Goal: Task Accomplishment & Management: Use online tool/utility

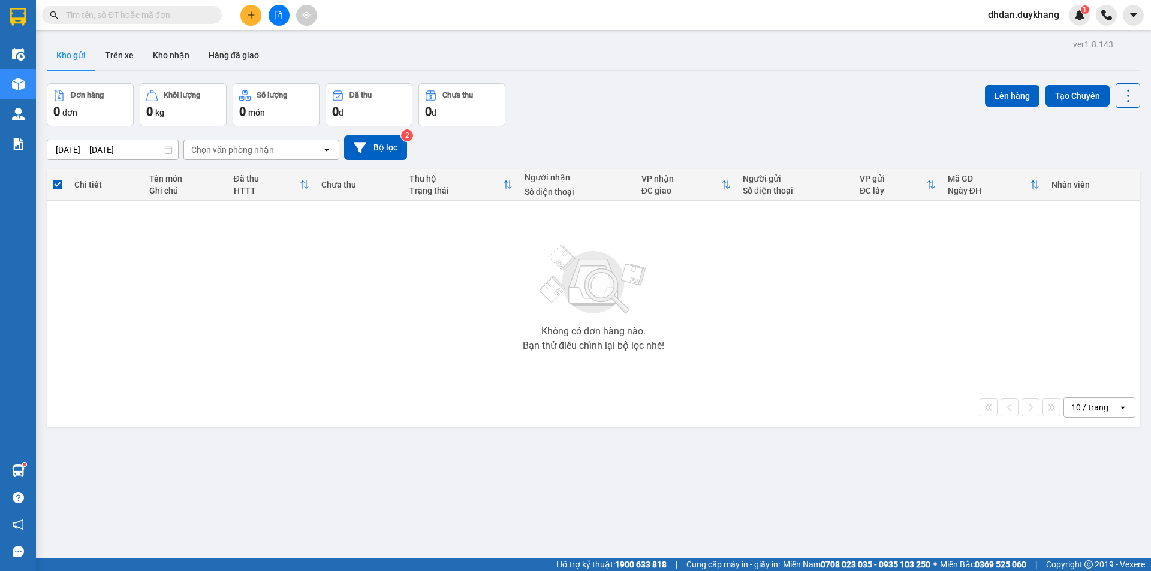
click at [251, 14] on icon "plus" at bounding box center [251, 15] width 8 height 8
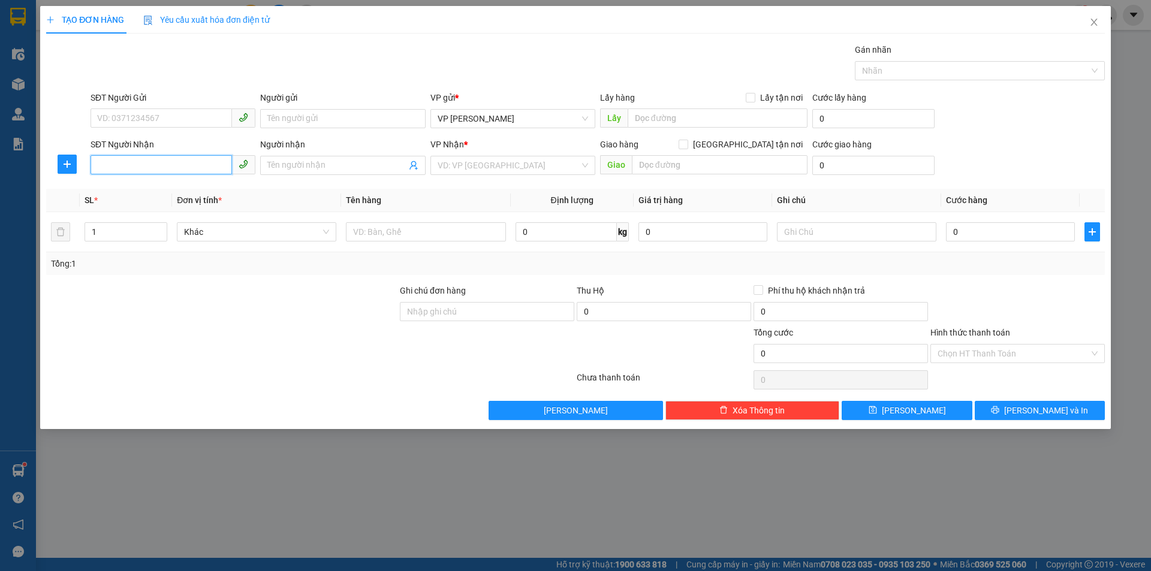
click at [189, 161] on input "SĐT Người Nhận" at bounding box center [161, 164] width 141 height 19
click at [175, 189] on div "0366604168" at bounding box center [173, 189] width 150 height 13
click at [520, 163] on span "VP [PERSON_NAME]" at bounding box center [513, 165] width 150 height 18
type input "0366604168"
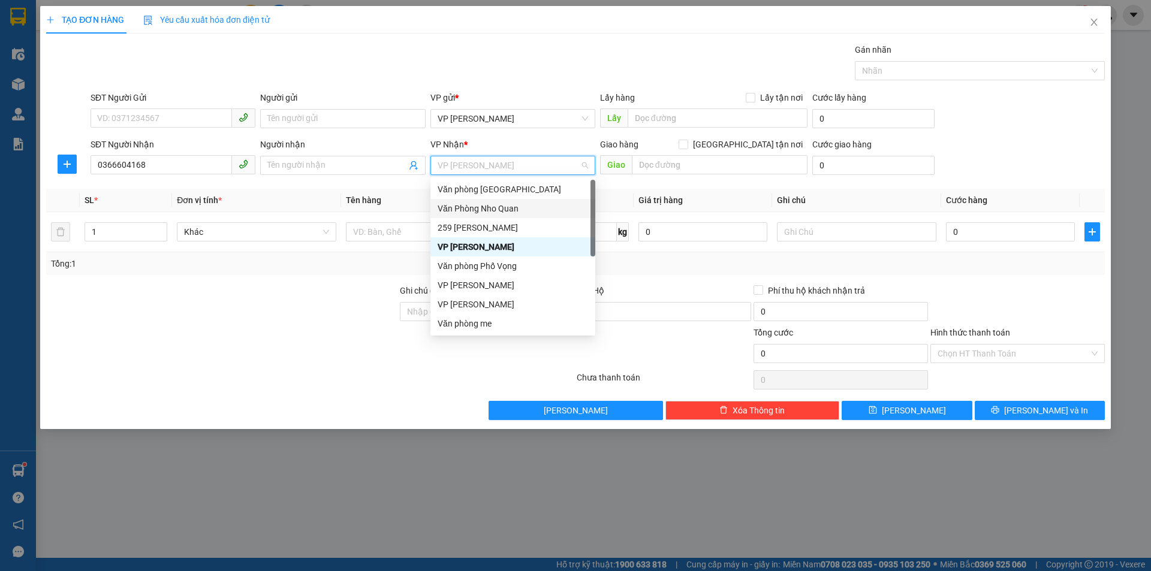
click at [499, 212] on div "Văn Phòng Nho Quan" at bounding box center [513, 208] width 150 height 13
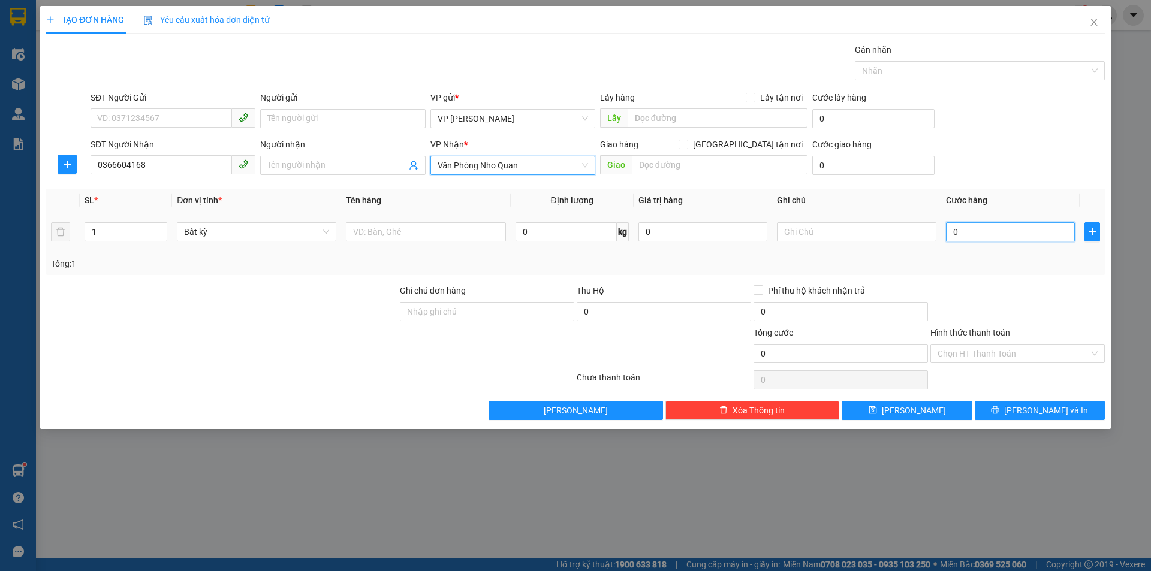
click at [988, 231] on input "0" at bounding box center [1010, 231] width 129 height 19
type input "3"
type input "30"
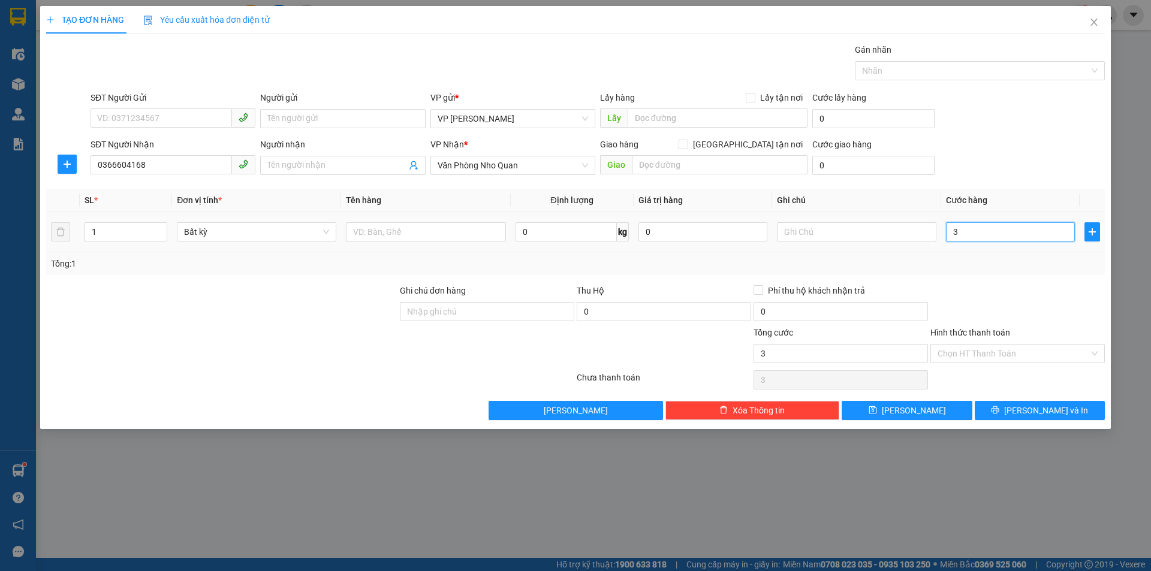
type input "30"
type input "300"
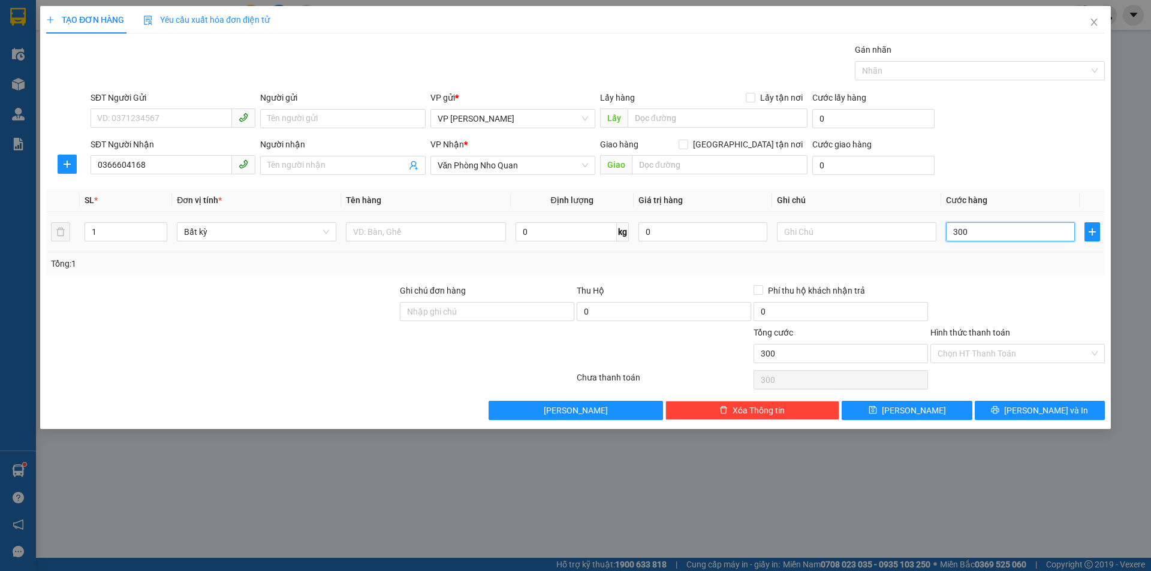
type input "3.000"
type input "30.000"
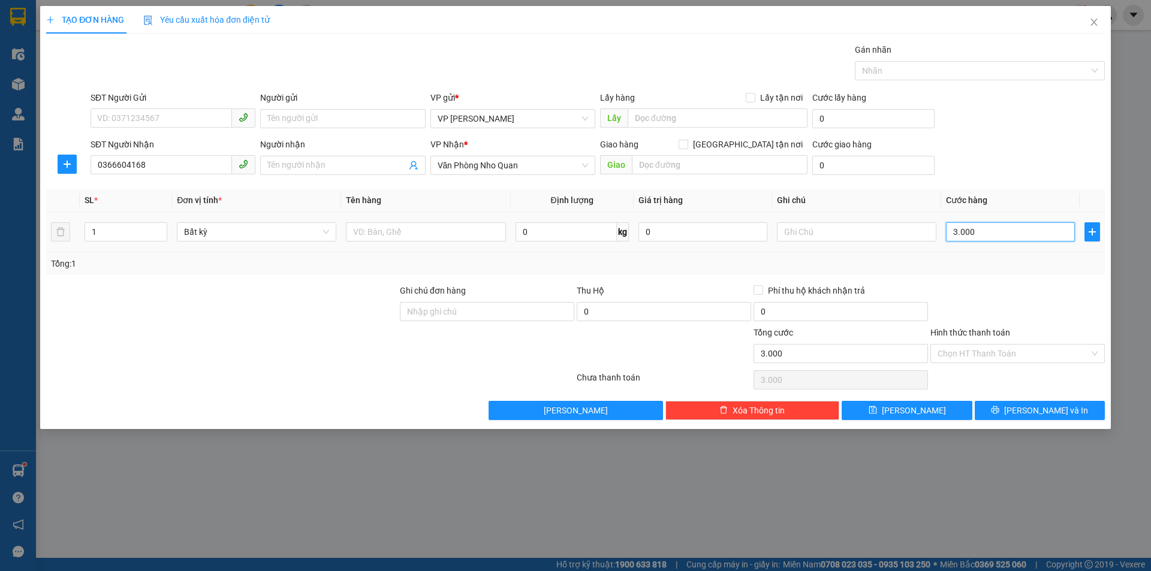
type input "30.000"
click at [1011, 411] on button "[PERSON_NAME] và In" at bounding box center [1040, 410] width 130 height 19
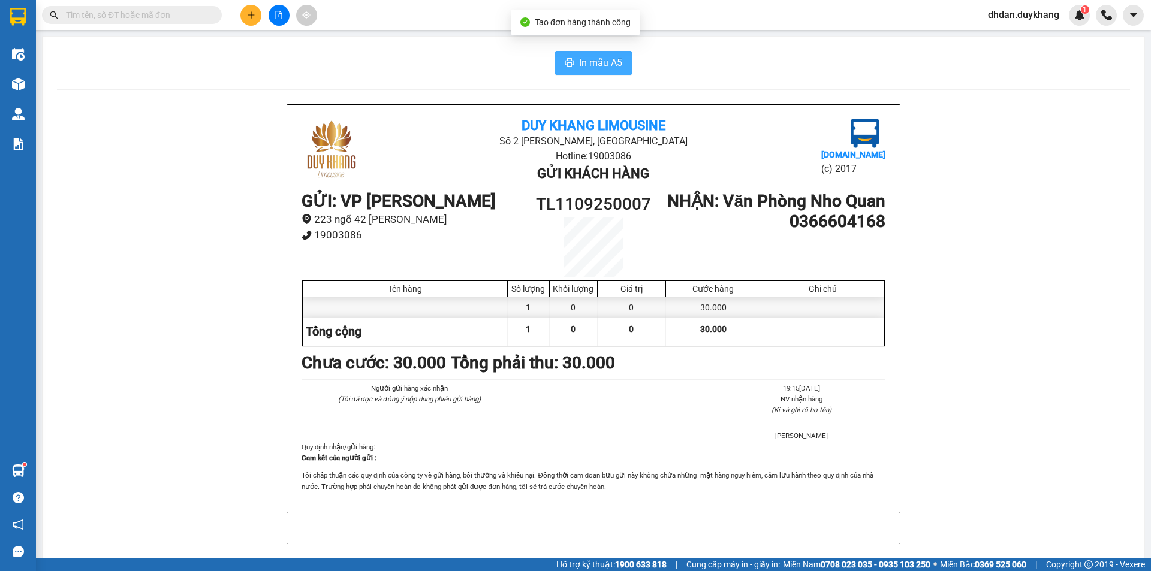
click at [605, 65] on span "In mẫu A5" at bounding box center [600, 62] width 43 height 15
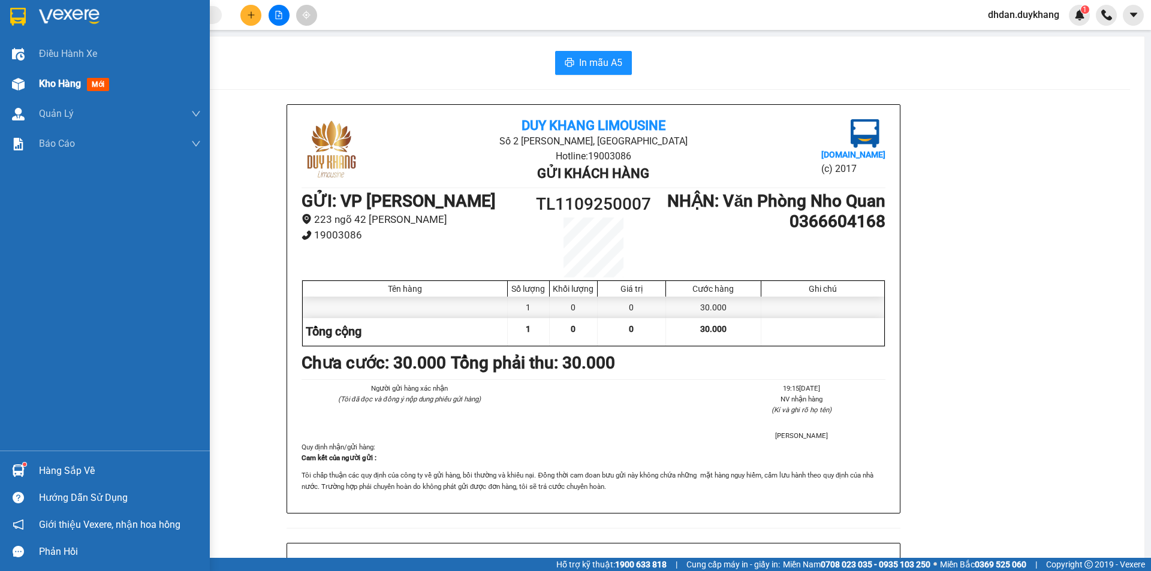
click at [55, 85] on span "Kho hàng" at bounding box center [60, 83] width 42 height 11
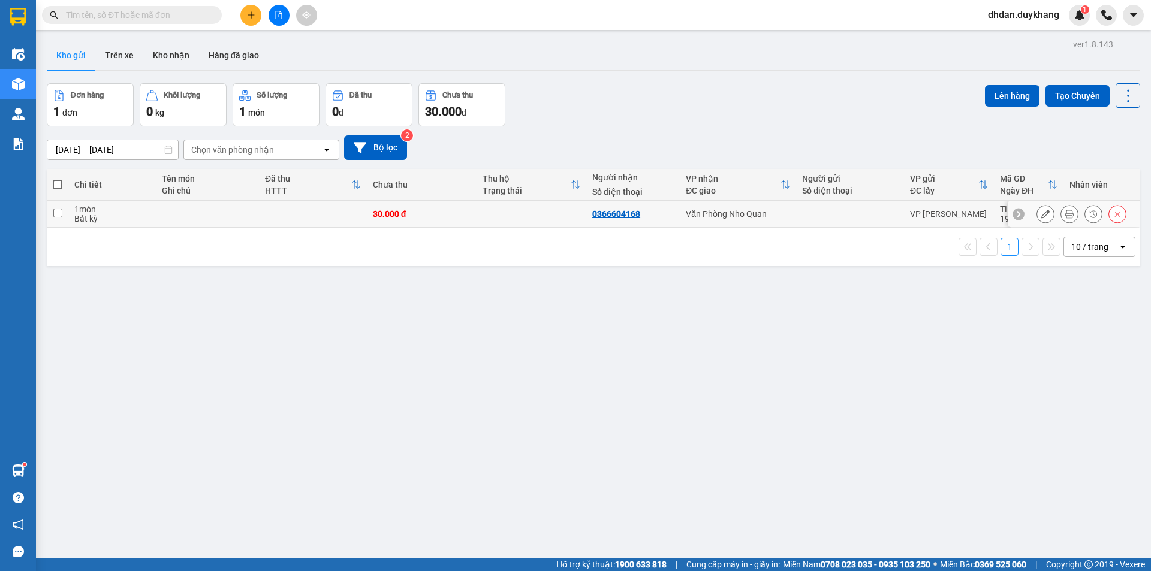
drag, startPoint x: 55, startPoint y: 215, endPoint x: 405, endPoint y: 201, distance: 350.9
click at [55, 214] on input "checkbox" at bounding box center [57, 213] width 9 height 9
checkbox input "true"
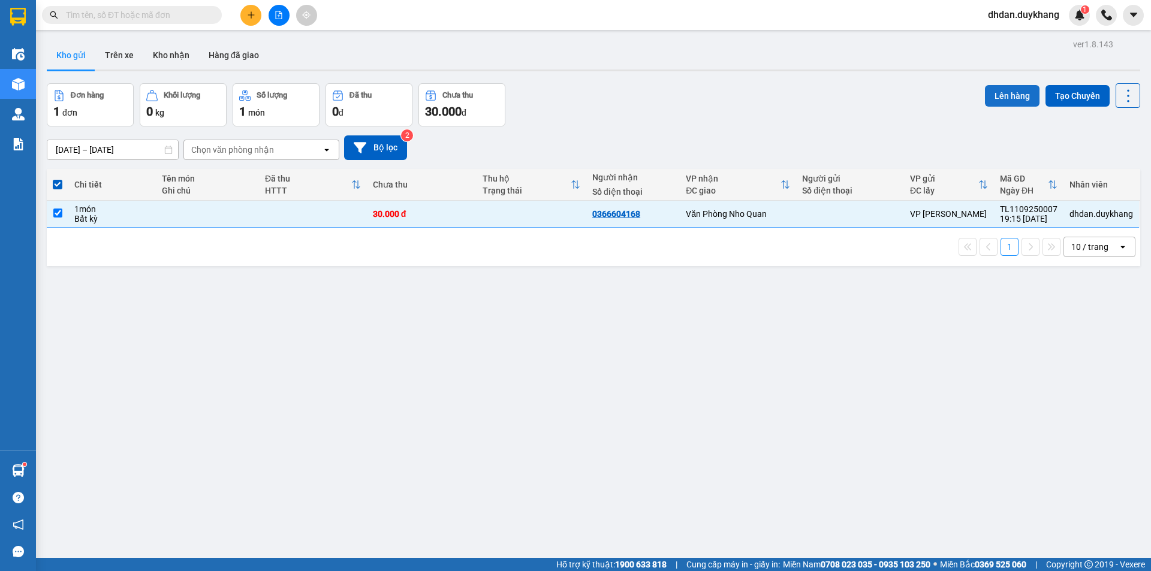
click at [1011, 104] on button "Lên hàng" at bounding box center [1012, 96] width 55 height 22
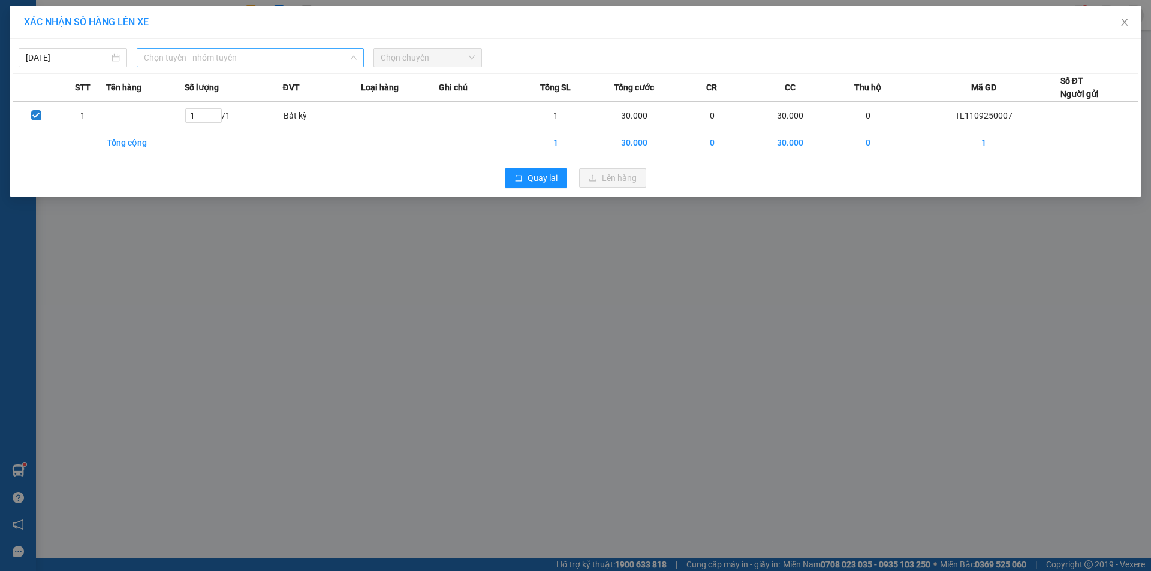
drag, startPoint x: 266, startPoint y: 63, endPoint x: 255, endPoint y: 59, distance: 10.8
click at [265, 61] on span "Chọn tuyến - nhóm tuyến" at bounding box center [250, 58] width 213 height 18
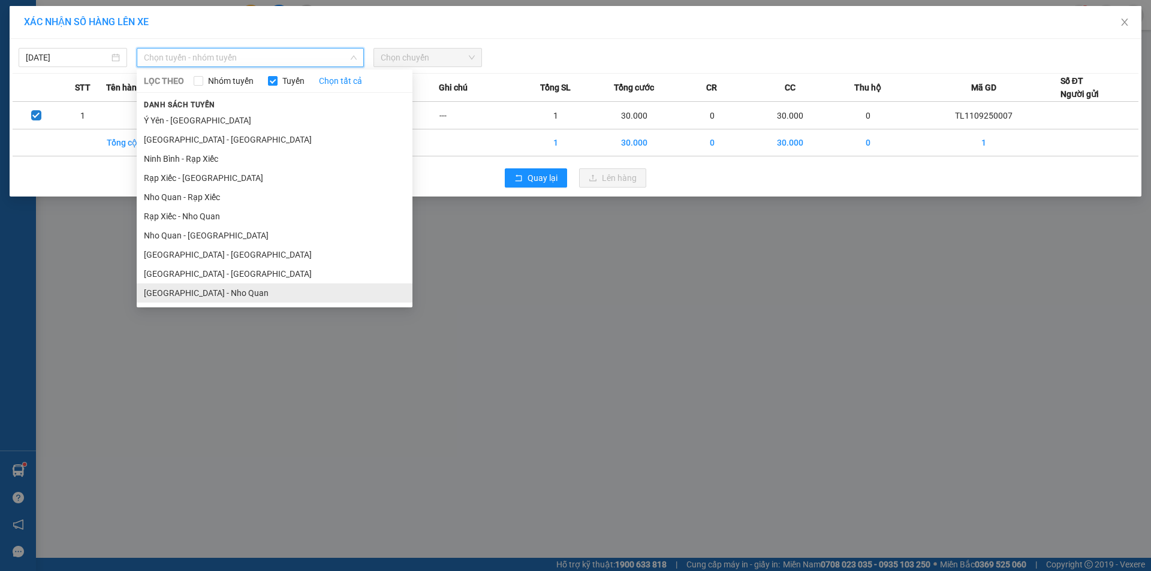
click at [202, 291] on li "[GEOGRAPHIC_DATA] - Nho Quan" at bounding box center [275, 293] width 276 height 19
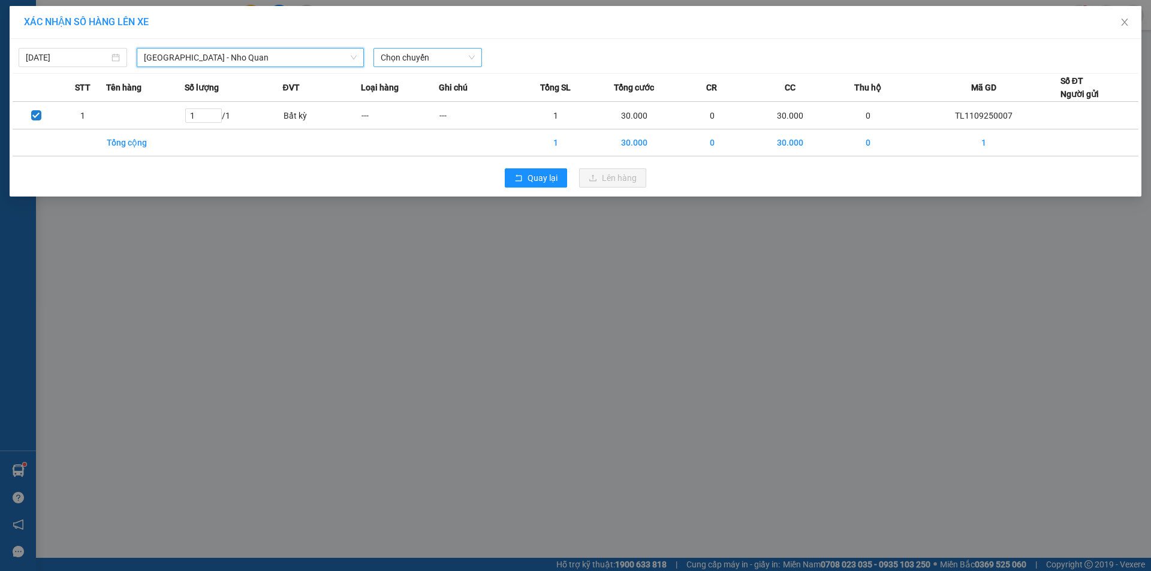
click at [421, 60] on span "Chọn chuyến" at bounding box center [428, 58] width 94 height 18
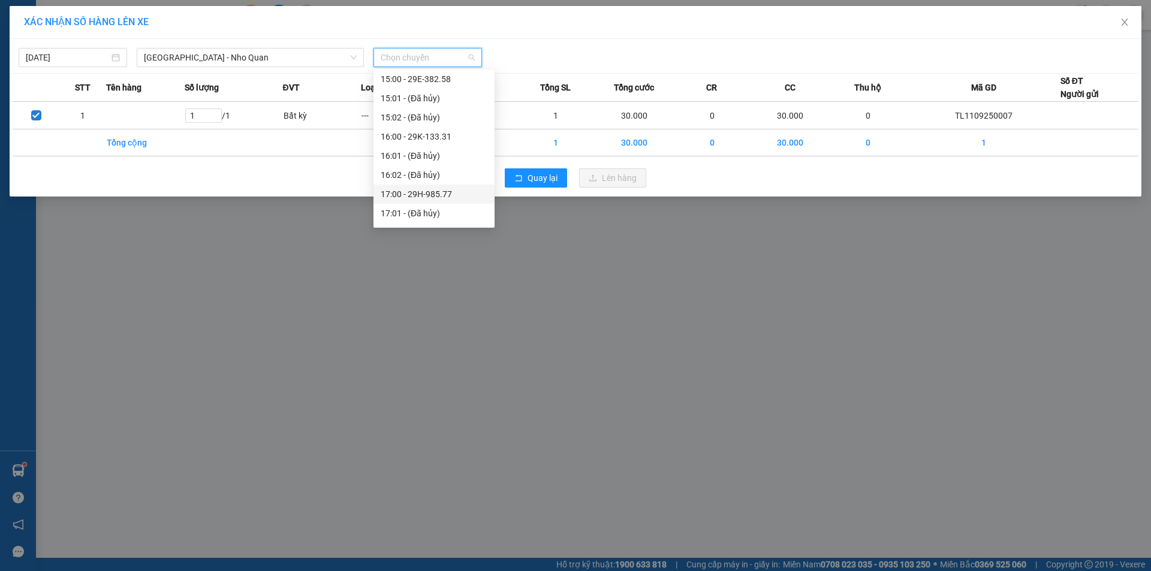
scroll to position [729, 0]
click at [436, 179] on div "20:00 - 29K-131.36" at bounding box center [434, 177] width 107 height 13
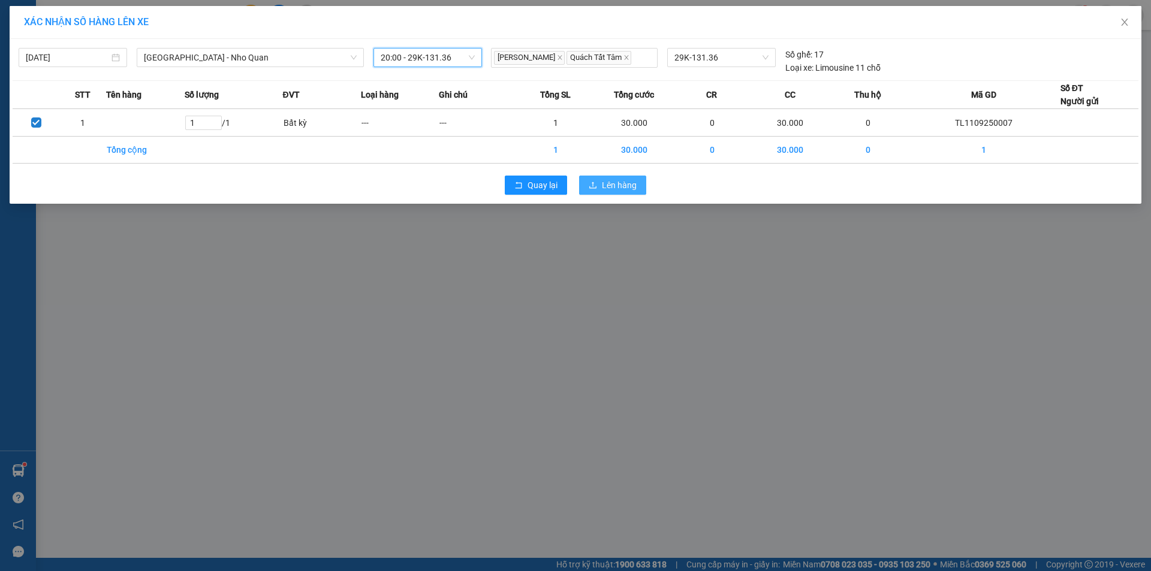
click at [617, 184] on span "Lên hàng" at bounding box center [619, 185] width 35 height 13
